Goal: Check status: Check status

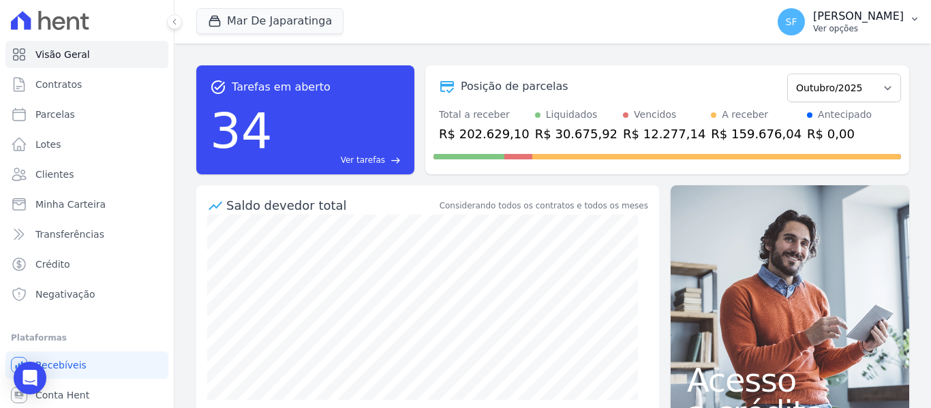
click at [833, 20] on p "[PERSON_NAME]" at bounding box center [858, 17] width 91 height 14
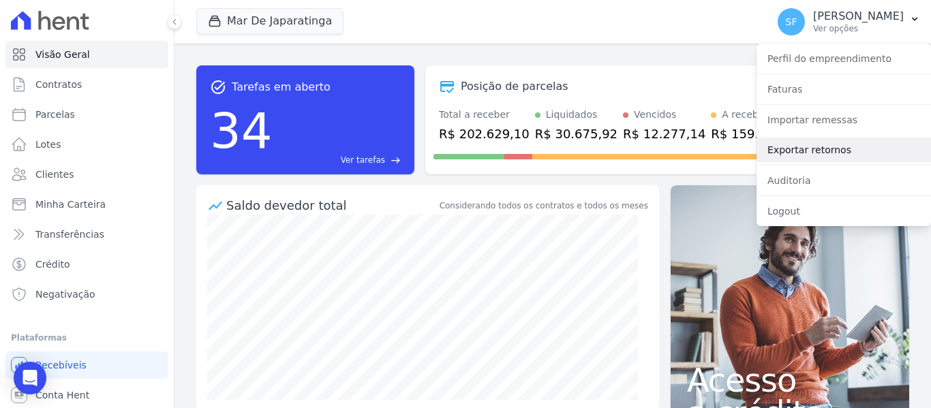
click at [796, 147] on link "Exportar retornos" at bounding box center [844, 150] width 175 height 25
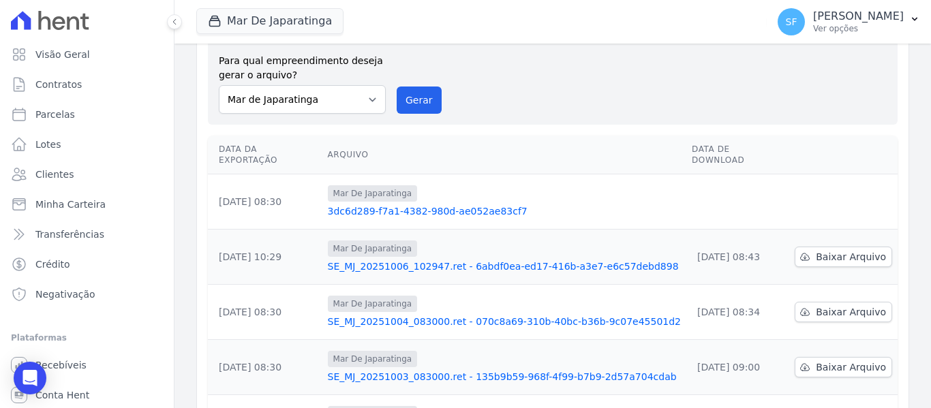
scroll to position [68, 0]
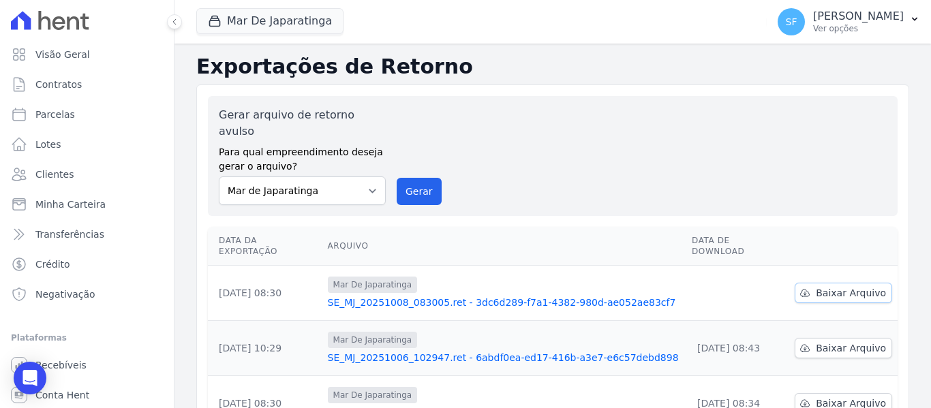
click at [856, 286] on span "Baixar Arquivo" at bounding box center [851, 293] width 70 height 14
click at [681, 130] on div "Gerar arquivo de retorno avulso Para qual empreendimento deseja gerar o arquivo…" at bounding box center [553, 156] width 668 height 98
click at [672, 173] on div "Gerar arquivo de retorno avulso Para qual empreendimento deseja gerar o arquivo…" at bounding box center [553, 156] width 668 height 98
click at [73, 207] on span "Minha Carteira" at bounding box center [70, 205] width 70 height 14
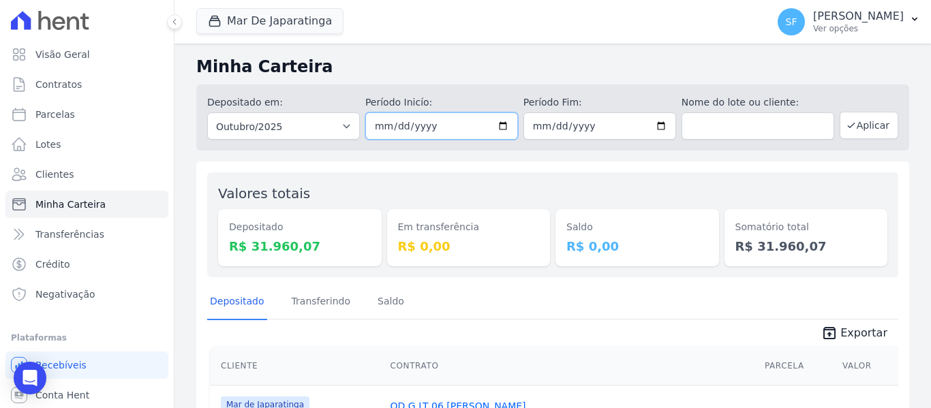
click at [499, 128] on input "[DATE]" at bounding box center [441, 126] width 153 height 27
type input "[DATE]"
click at [524, 199] on div "Em transferência R$ 0,00" at bounding box center [469, 224] width 164 height 83
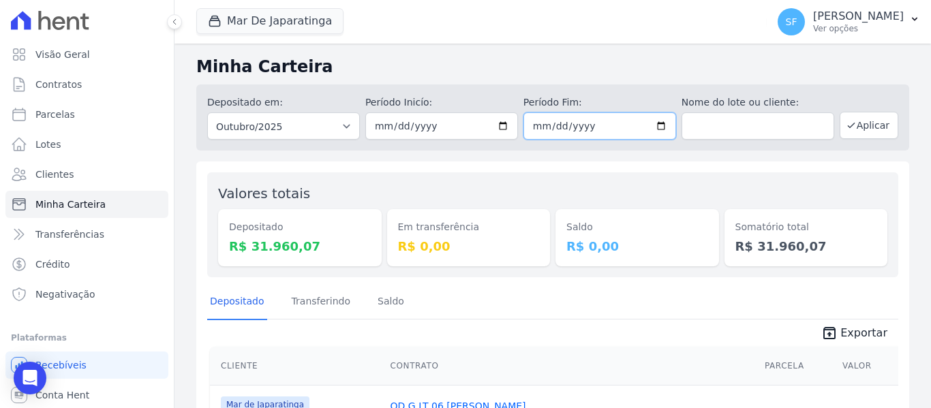
click at [661, 123] on input "[DATE]" at bounding box center [600, 126] width 153 height 27
type input "[DATE]"
click at [581, 182] on div "Valores totais Depositado R$ 31.960,07 Em transferência R$ 0,00 [GEOGRAPHIC_DAT…" at bounding box center [552, 225] width 691 height 105
click at [878, 120] on button "Aplicar" at bounding box center [869, 125] width 59 height 27
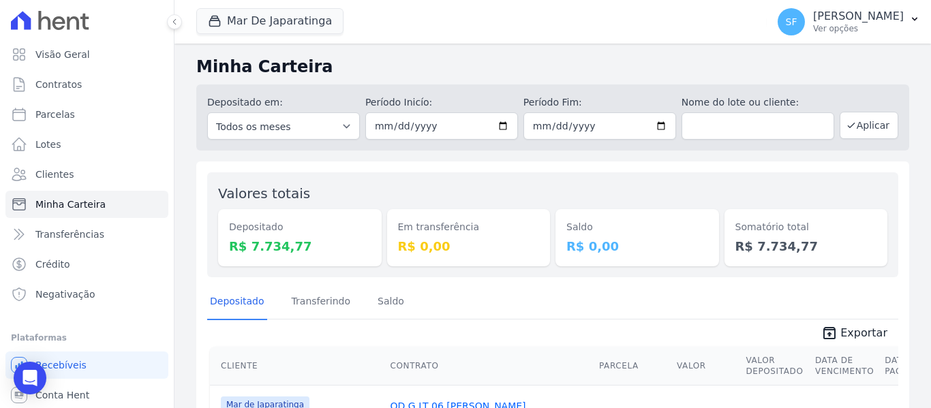
click at [595, 160] on div "Minha Carteira Depositado em: Todos os meses Outubro/2020 Novembro/2020 Dezembr…" at bounding box center [553, 408] width 757 height 729
click at [502, 125] on input "[DATE]" at bounding box center [441, 126] width 153 height 27
type input "2025-10-06"
click at [546, 186] on div "Valores totais Depositado R$ 7.734,77 Em transferência R$ 0,00 Saldo R$ 0,00 So…" at bounding box center [552, 225] width 691 height 105
click at [656, 125] on input "[DATE]" at bounding box center [600, 126] width 153 height 27
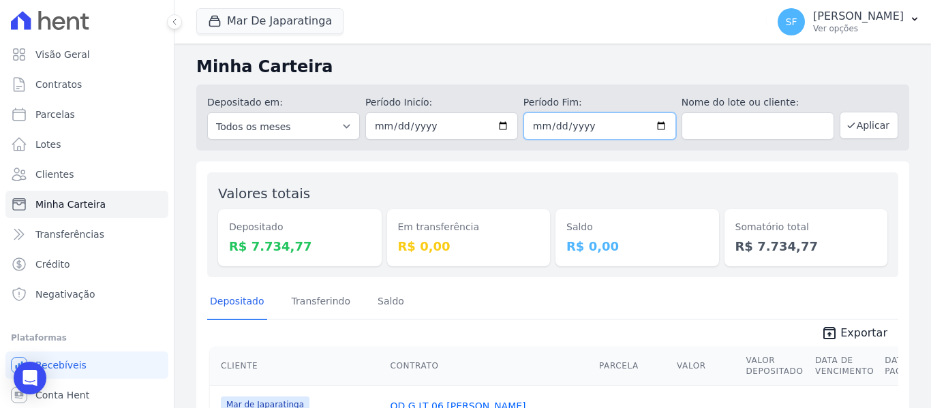
type input "2025-10-06"
click at [593, 196] on div "Saldo R$ 0,00" at bounding box center [638, 224] width 164 height 83
click at [867, 129] on button "Aplicar" at bounding box center [869, 125] width 59 height 27
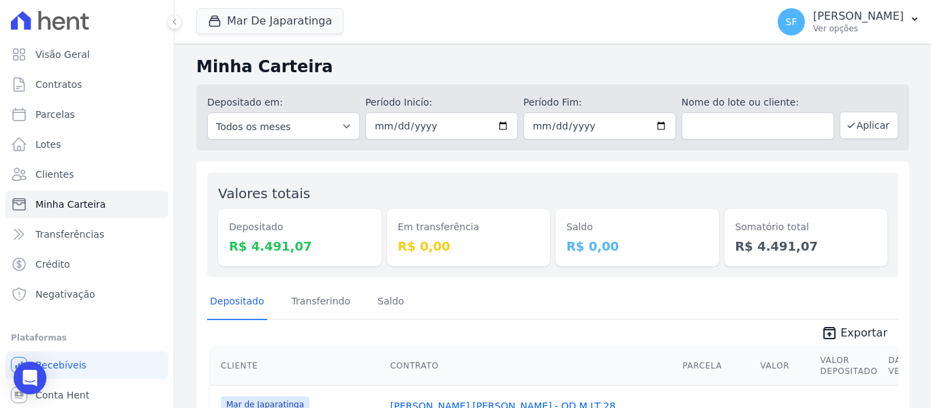
click at [583, 310] on div "Depositado Transferindo Saldo" at bounding box center [552, 302] width 691 height 33
